Goal: Task Accomplishment & Management: Use online tool/utility

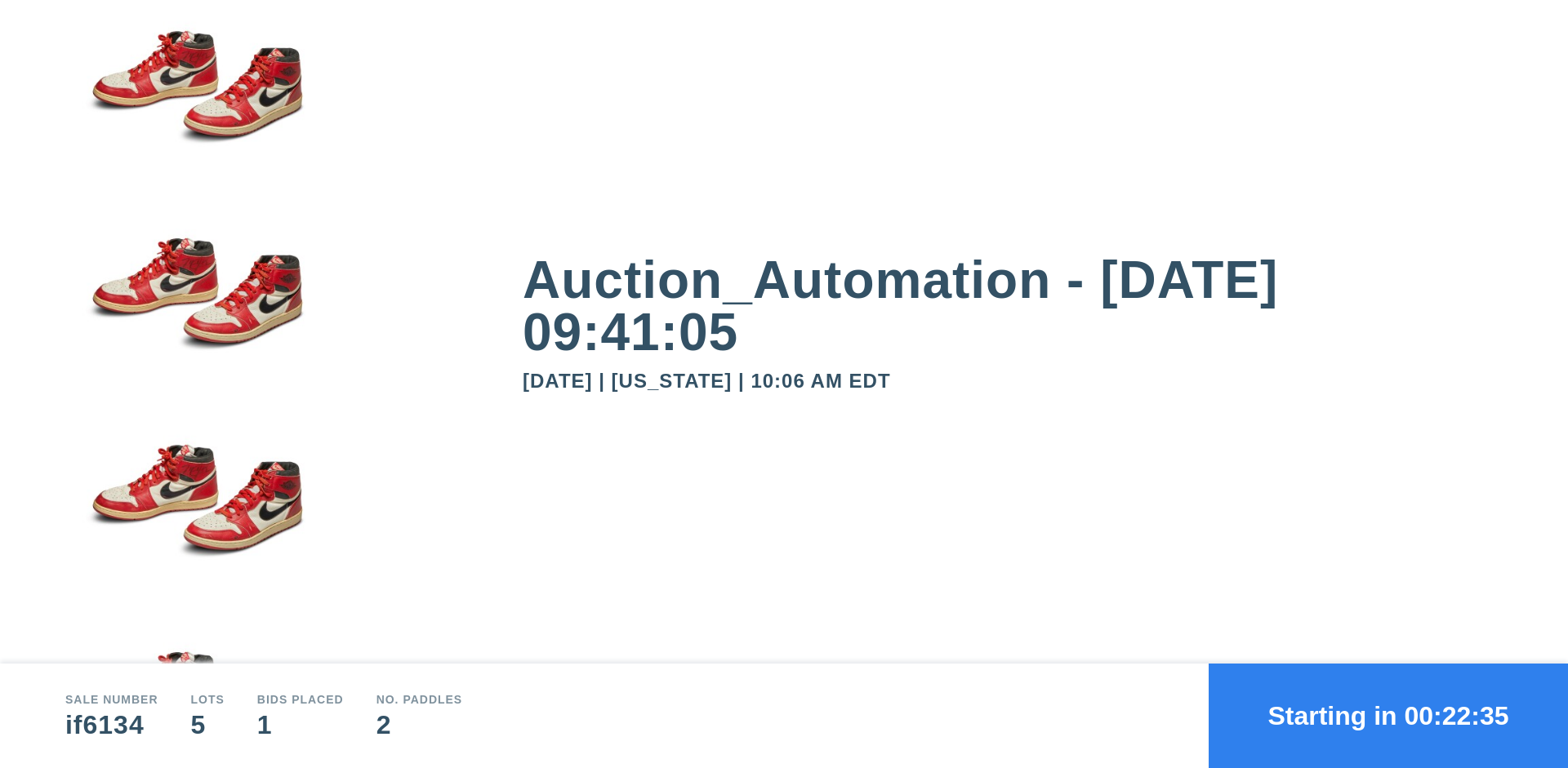
click at [1388, 716] on button "Starting in 00:22:35" at bounding box center [1388, 716] width 359 height 105
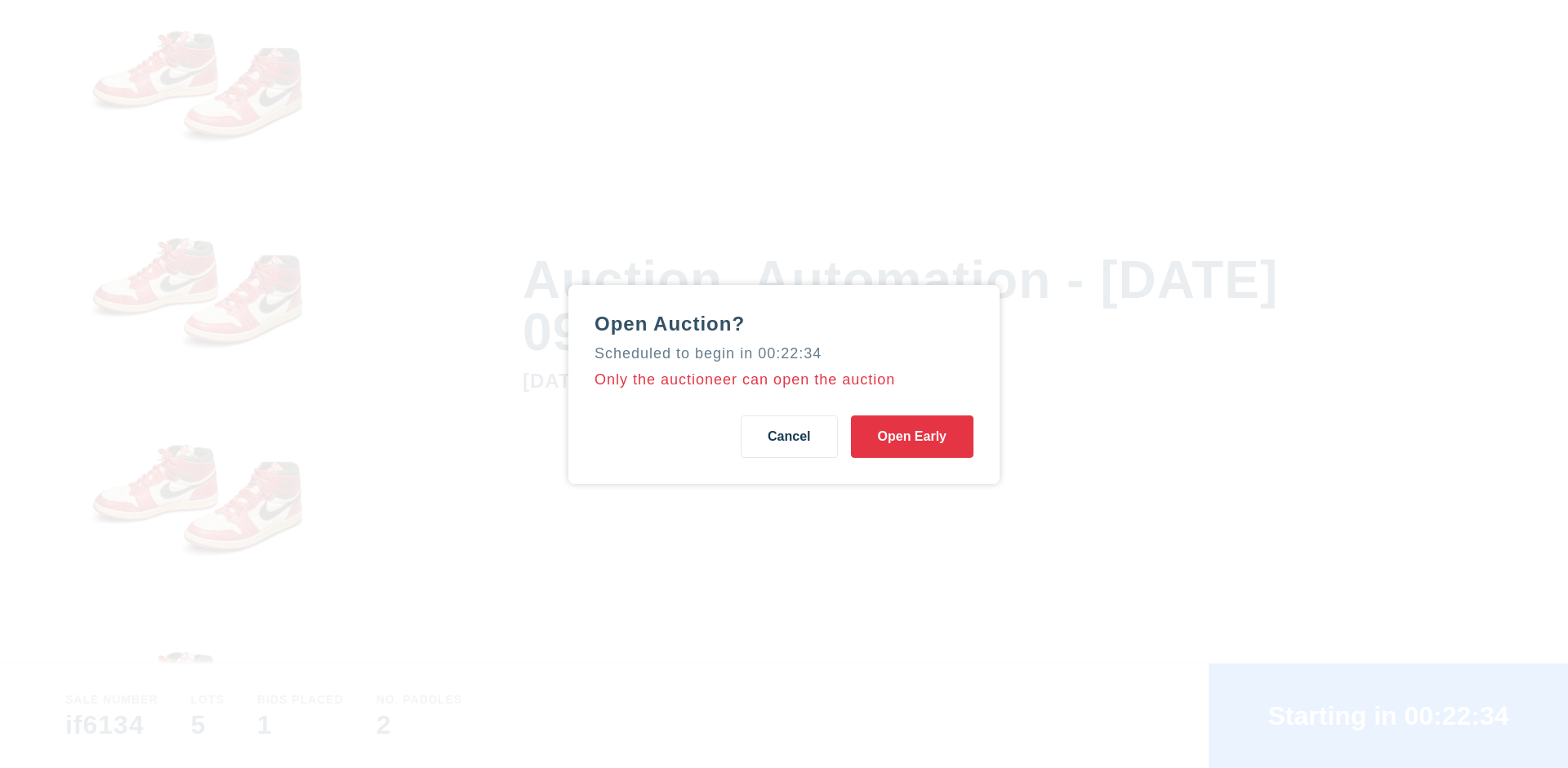
click at [912, 436] on button "Open Early" at bounding box center [912, 437] width 123 height 42
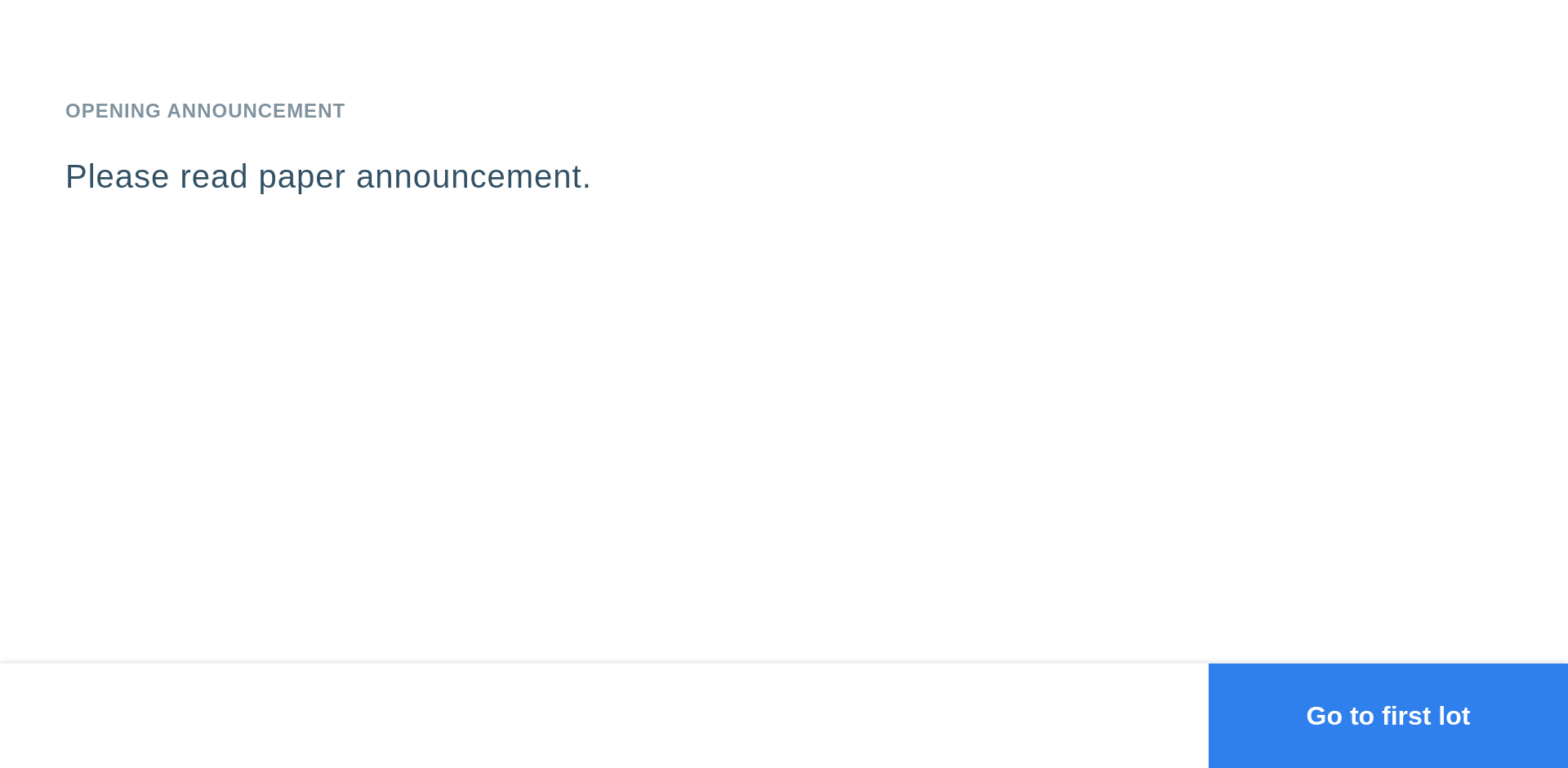
click at [1388, 716] on button "Go to first lot" at bounding box center [1388, 716] width 359 height 105
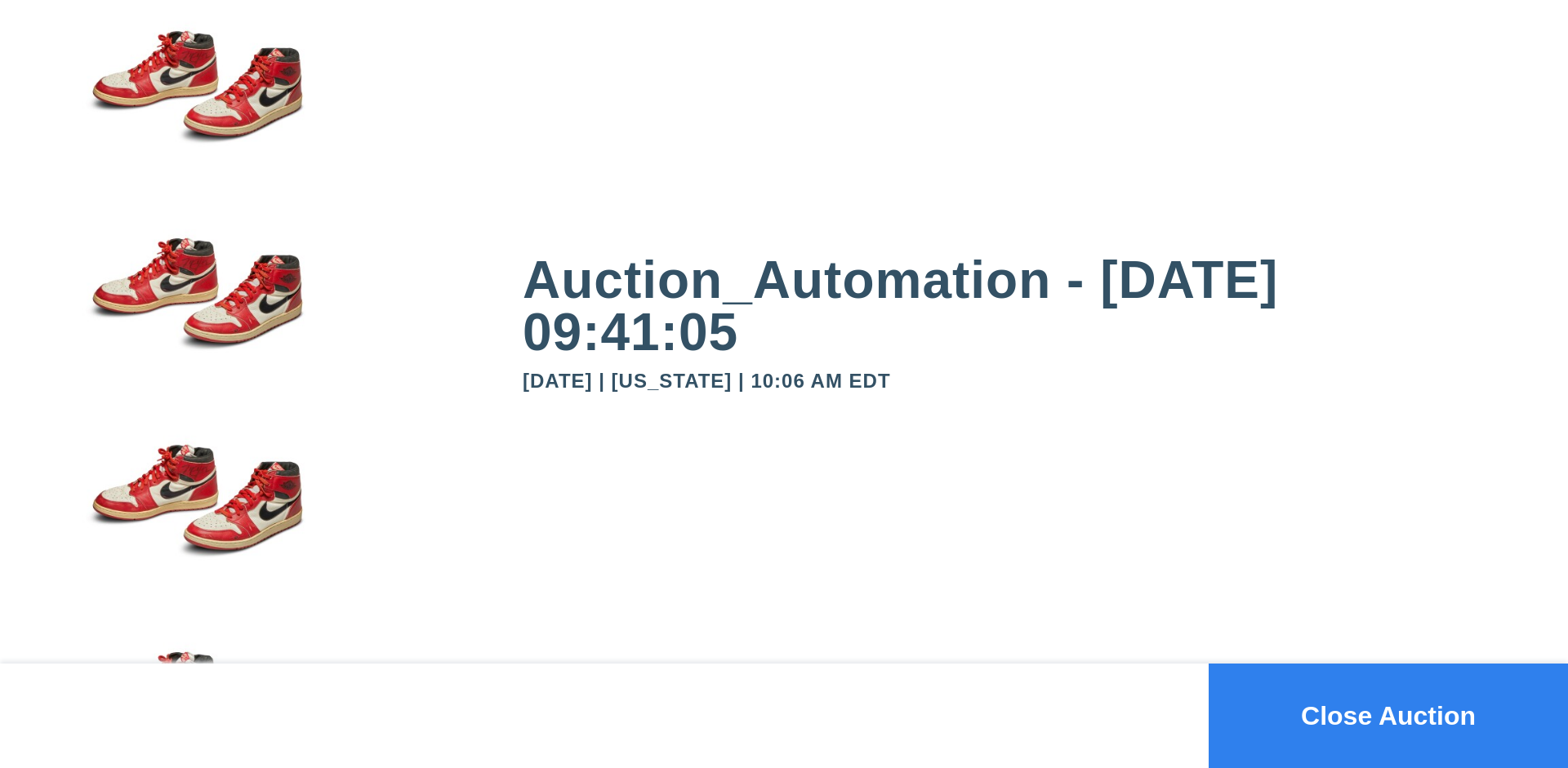
click at [1388, 716] on button "Close Auction" at bounding box center [1388, 716] width 359 height 105
